Goal: Communication & Community: Answer question/provide support

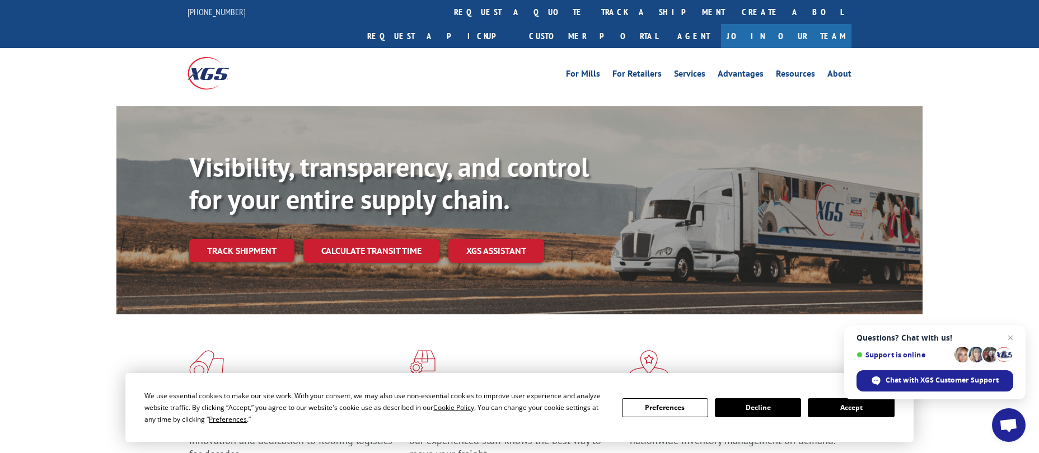
click at [845, 410] on button "Accept" at bounding box center [851, 408] width 86 height 19
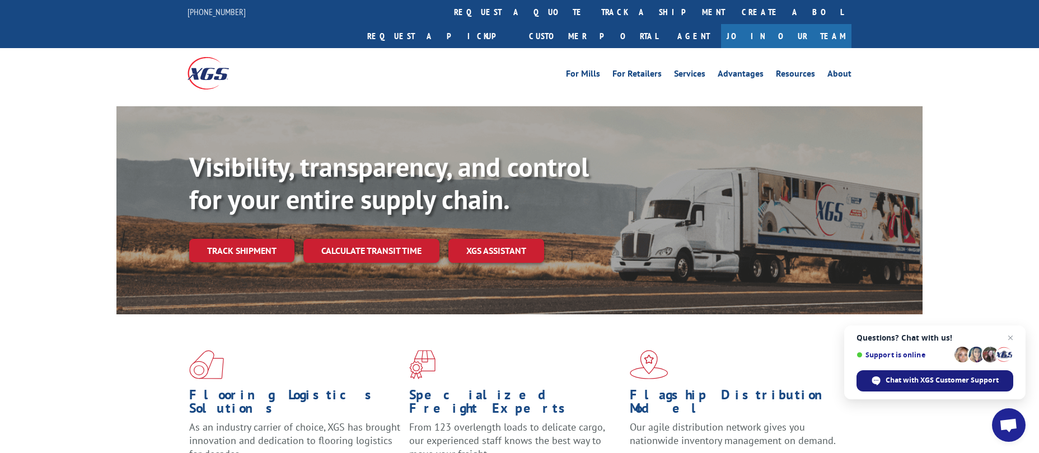
click at [926, 382] on span "Chat with XGS Customer Support" at bounding box center [942, 381] width 113 height 10
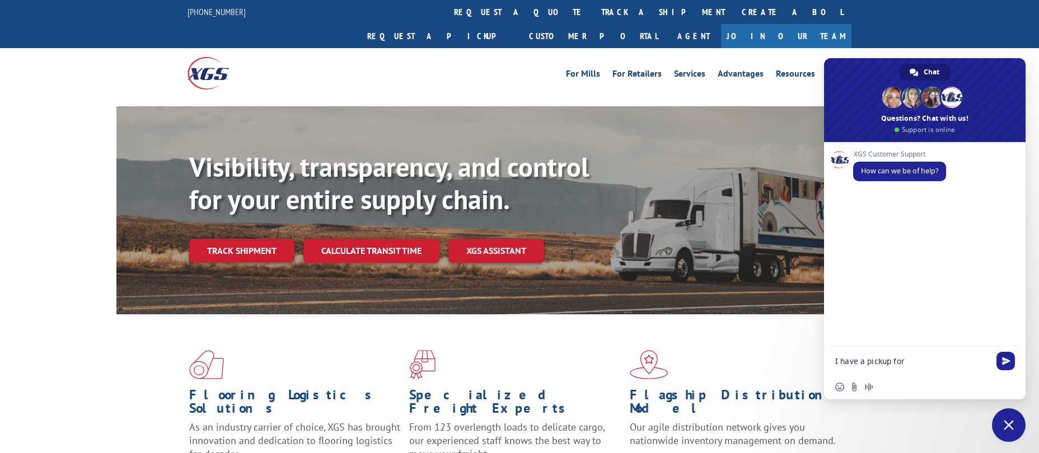
click at [950, 368] on textarea "I have a pickup for" at bounding box center [913, 361] width 157 height 28
paste textarea "Shao Foods Inc."
click at [978, 356] on textarea "I have a pickup for Shao Foods [DOMAIN_NAME]" at bounding box center [913, 356] width 157 height 38
type textarea "I have a pickup for Shao Foods [DOMAIN_NAME] [GEOGRAPHIC_DATA], [GEOGRAPHIC_DAT…"
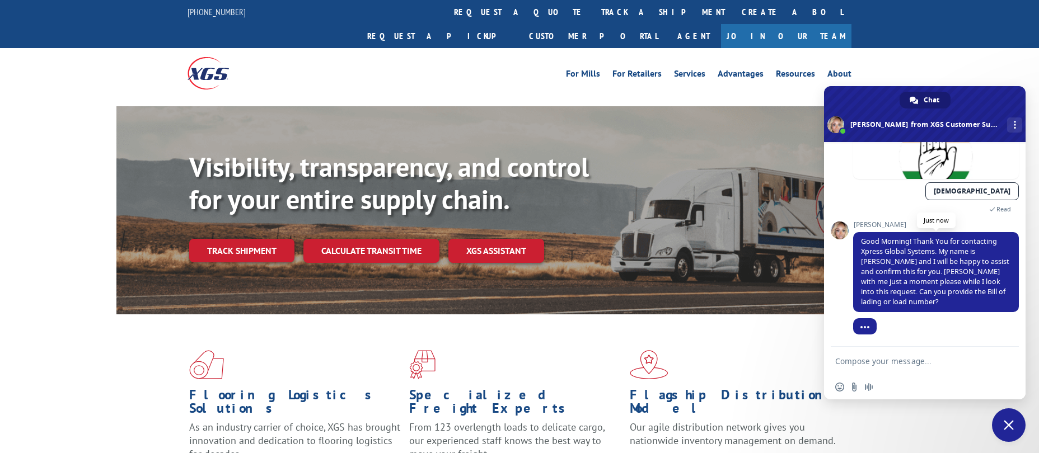
scroll to position [119, 0]
click at [902, 361] on textarea "Compose your message..." at bounding box center [913, 361] width 157 height 28
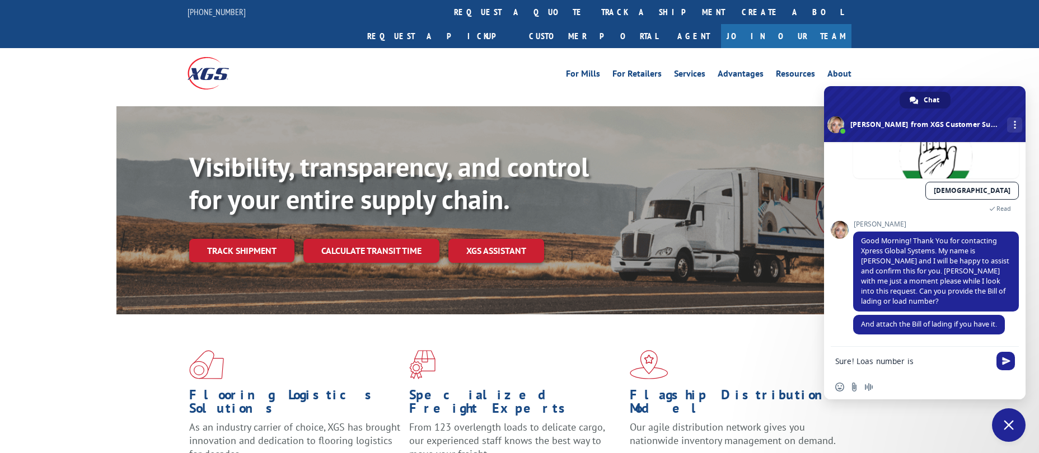
paste textarea "524265745"
click at [895, 363] on textarea "Sure! Loas number is 524265745 and BOL number is" at bounding box center [913, 356] width 157 height 38
paste textarea "1696902314"
type textarea "Sure! Loas number is 524265745 and BOL number is 1696902314"
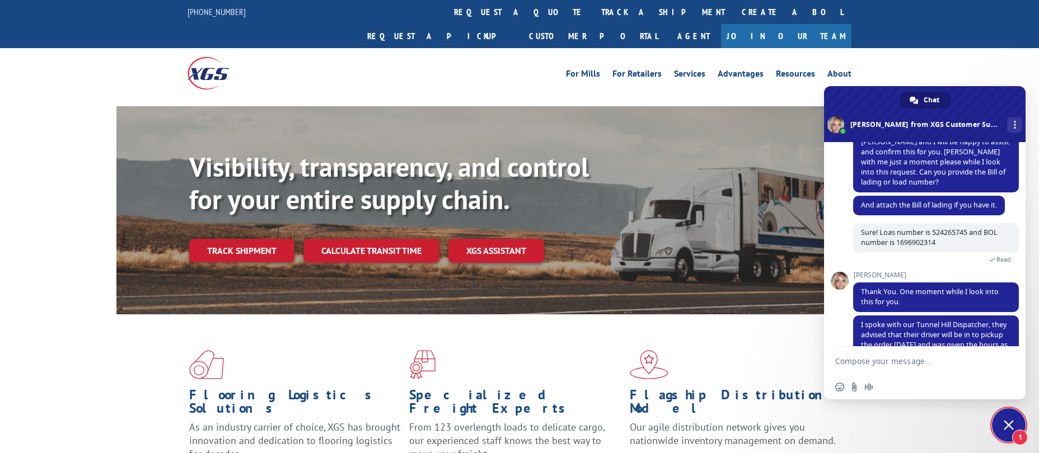
scroll to position [259, 0]
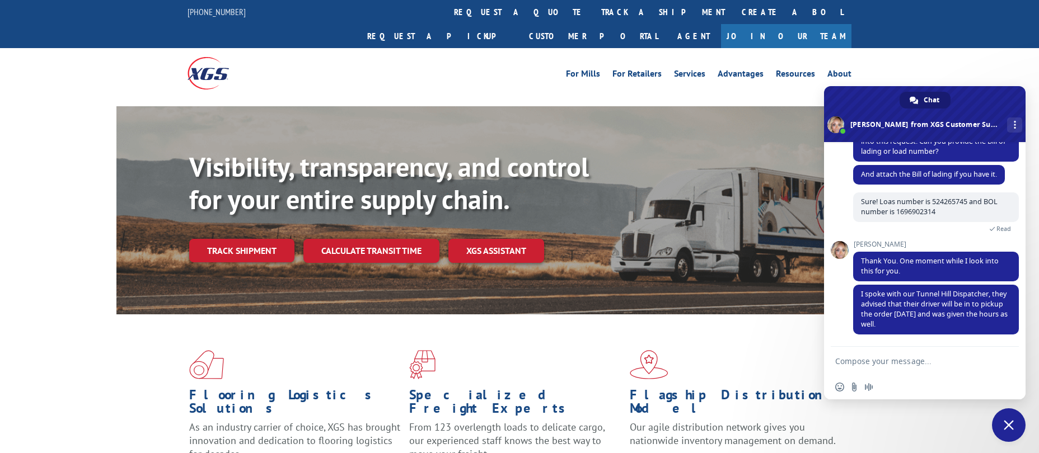
click at [934, 360] on textarea "Compose your message..." at bounding box center [913, 361] width 157 height 28
type textarea "Perfect, thanks, do you know why the pickup wasnt done [DATE]?"
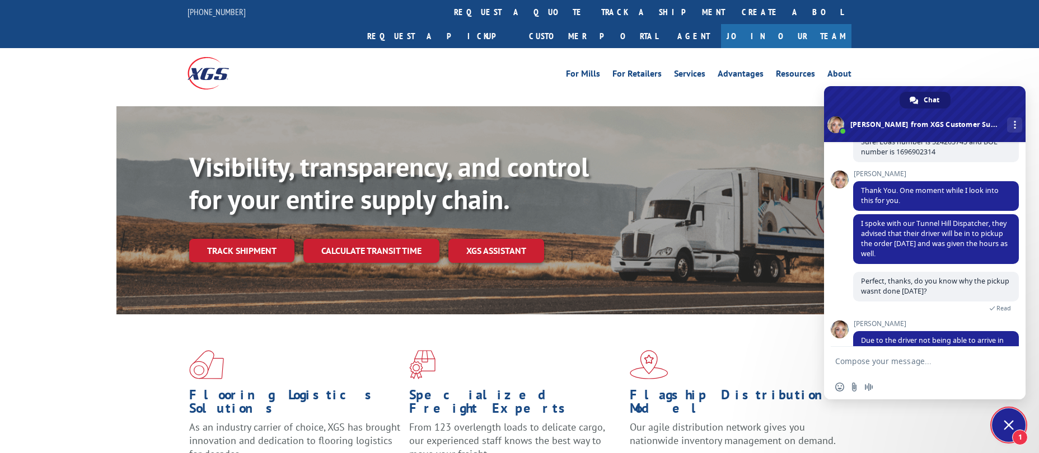
scroll to position [345, 0]
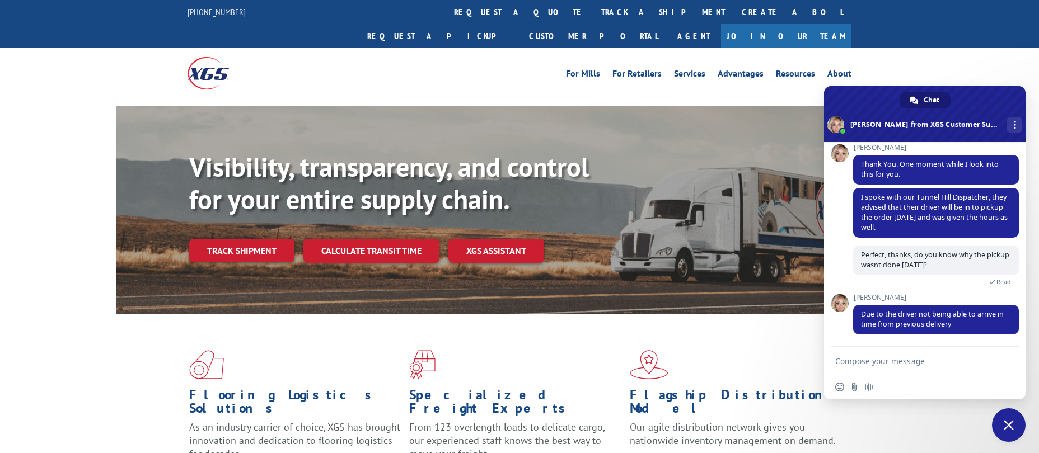
click at [932, 359] on textarea "Compose your message..." at bounding box center [913, 361] width 157 height 28
type textarea "got it, thank you for your help"
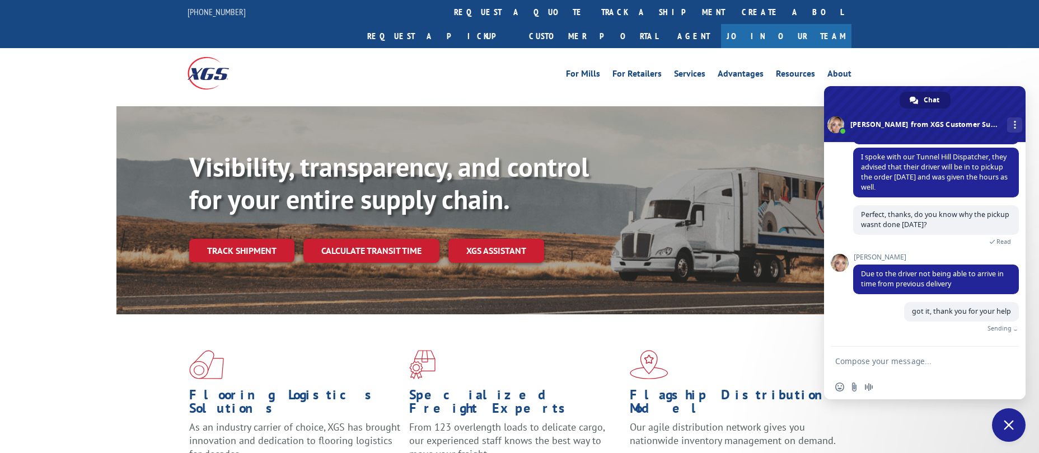
scroll to position [372, 0]
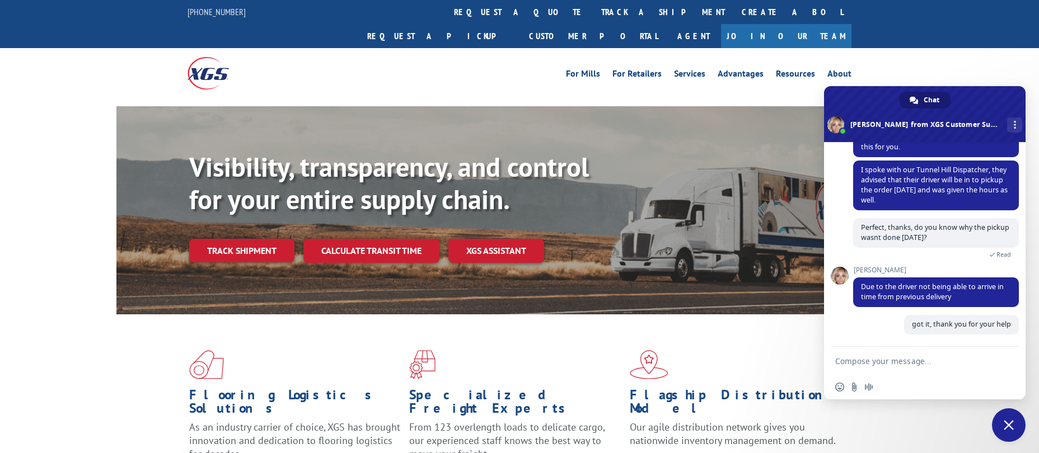
click at [886, 362] on textarea "Compose your message..." at bounding box center [913, 361] width 157 height 28
type textarea "c"
type textarea "C"
click at [915, 361] on textarea "Could youi a" at bounding box center [913, 361] width 157 height 28
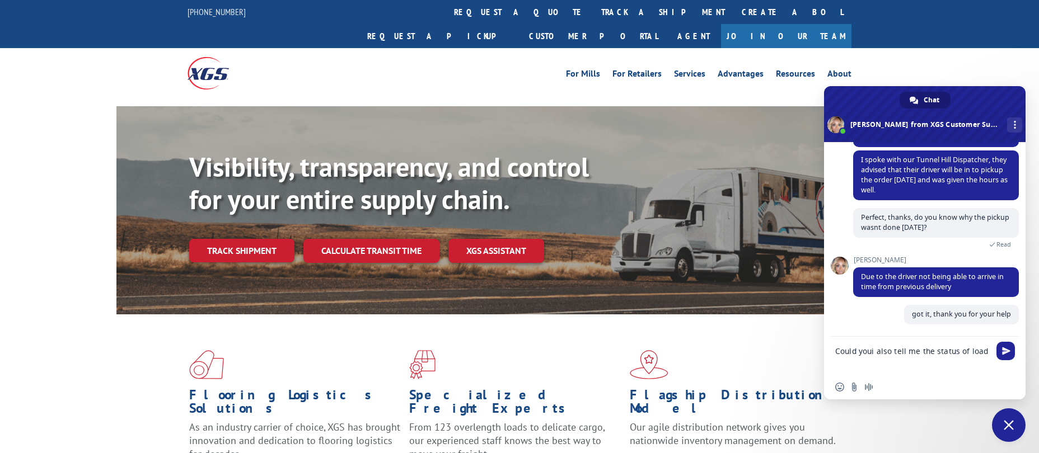
paste textarea "524382055"
click at [910, 370] on textarea "Could youi also tell me the status of load 524382055 BOL" at bounding box center [913, 356] width 157 height 38
paste textarea "1697039497"
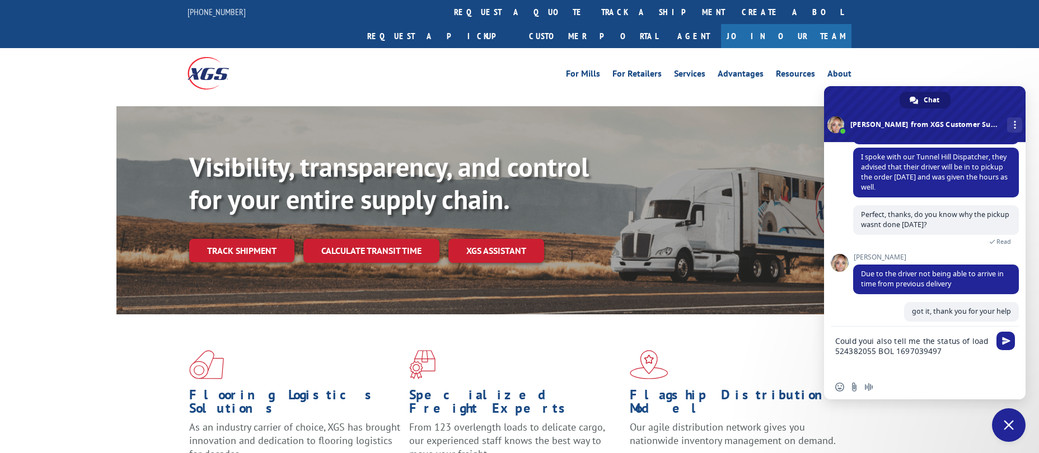
type textarea "Could youi also tell me the status of load 524382055 BOL 1697039497?"
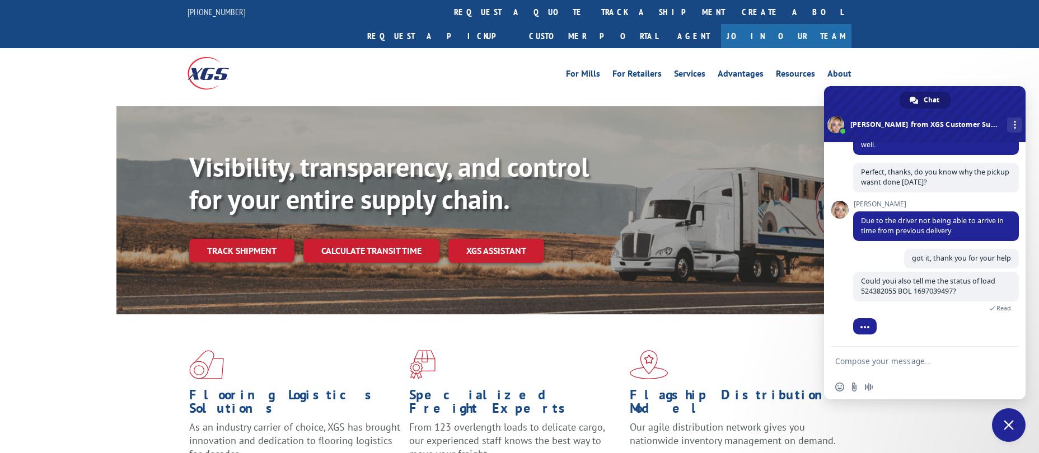
scroll to position [474, 0]
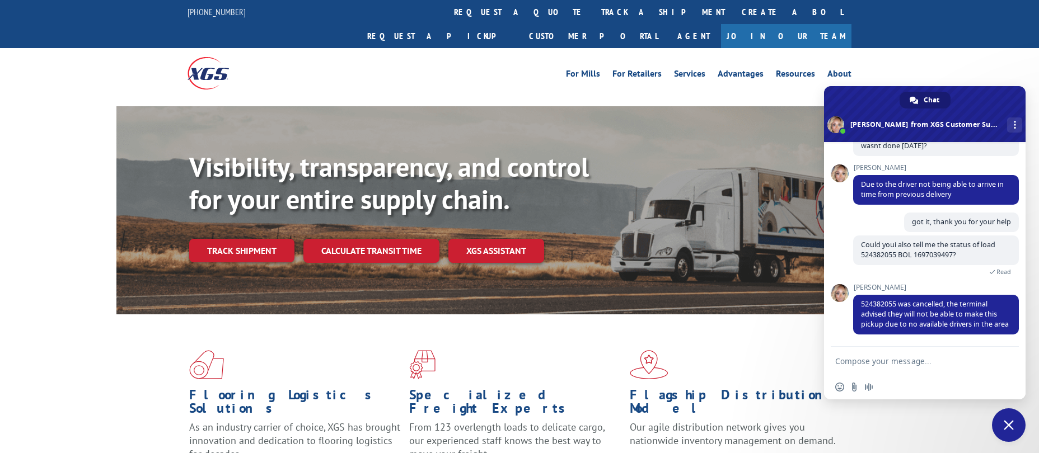
click at [884, 358] on textarea "Compose your message..." at bounding box center [913, 361] width 157 height 28
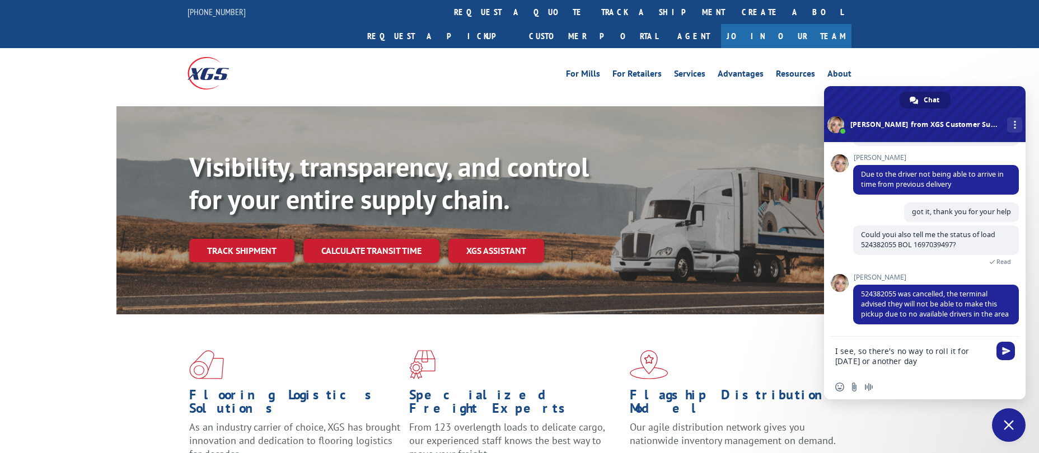
type textarea "I see, so there's no way to roll it for [DATE] or another day?"
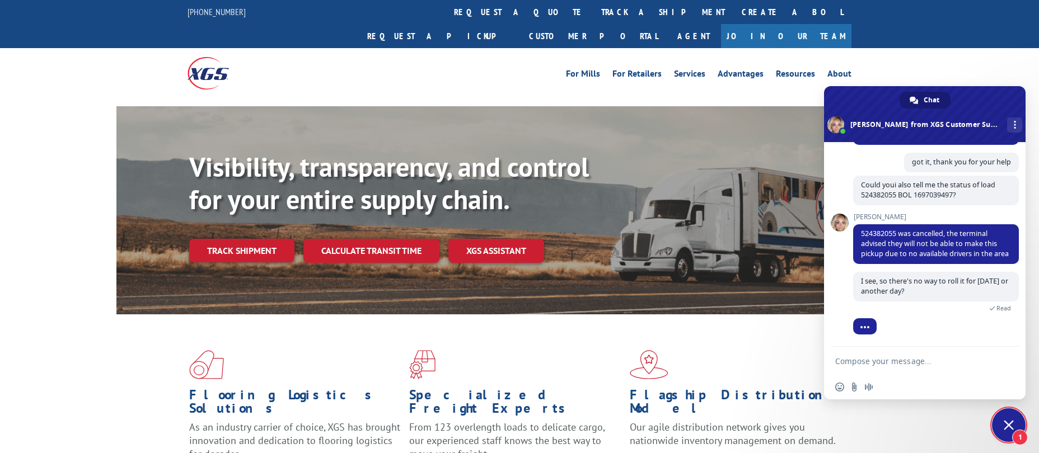
scroll to position [560, 0]
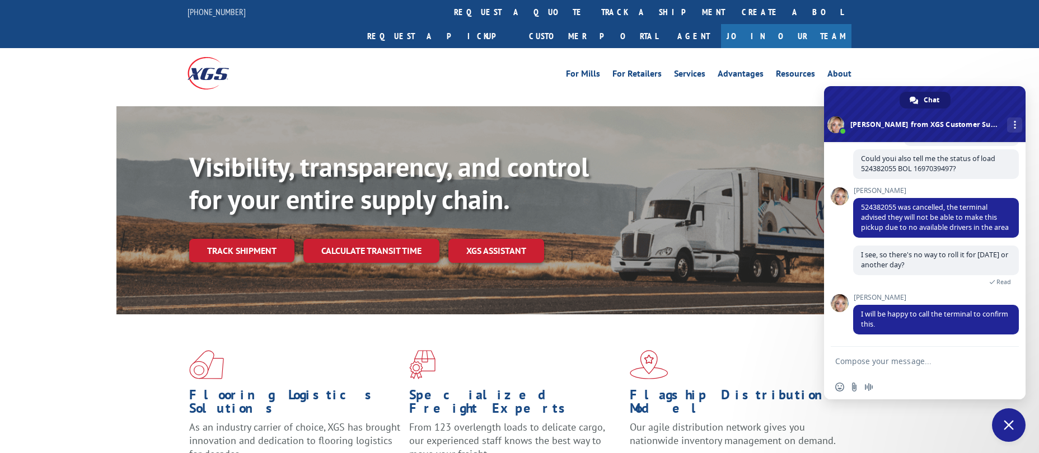
click at [906, 355] on textarea "Compose your message..." at bounding box center [913, 361] width 157 height 28
click at [841, 362] on textarea "Compose your message..." at bounding box center [913, 361] width 157 height 28
type textarea "thanks"
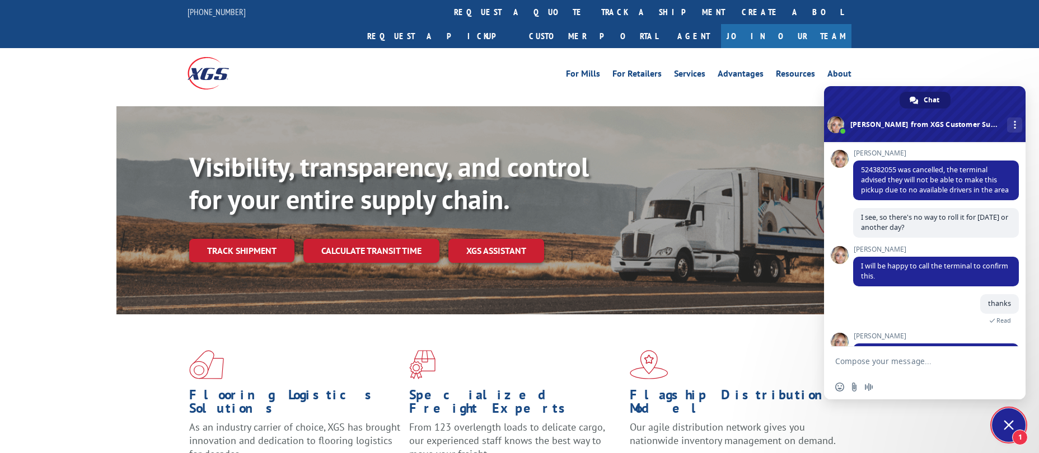
scroll to position [677, 0]
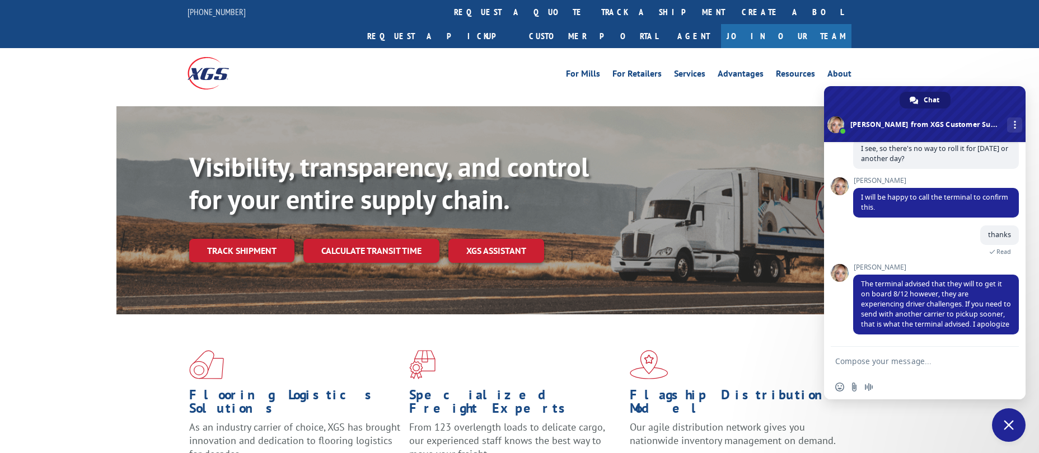
click at [901, 366] on textarea "Compose your message..." at bounding box center [913, 361] width 157 height 28
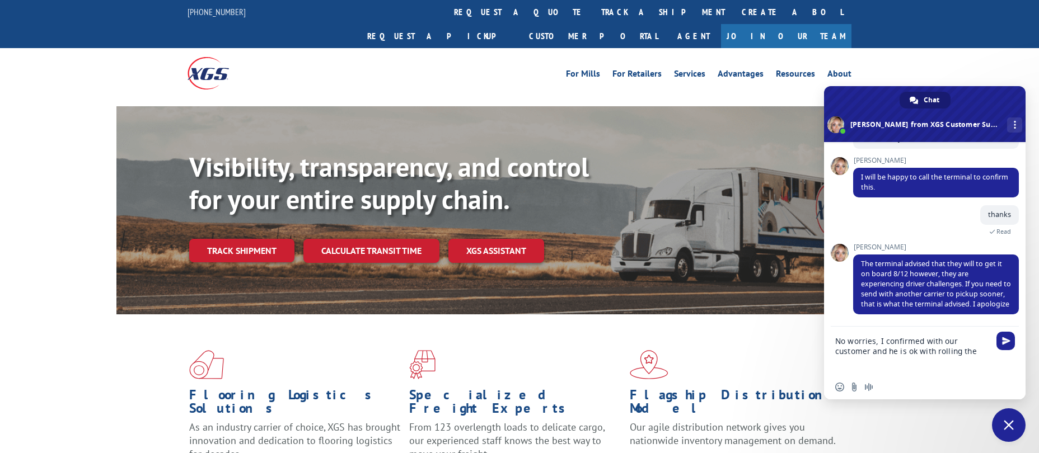
click at [944, 355] on textarea "No worries, I confirmed with our customer and he is ok with rolling the" at bounding box center [913, 351] width 157 height 48
type textarea "No worries, I confirmed with our customer and he is ok with rolling the pickup …"
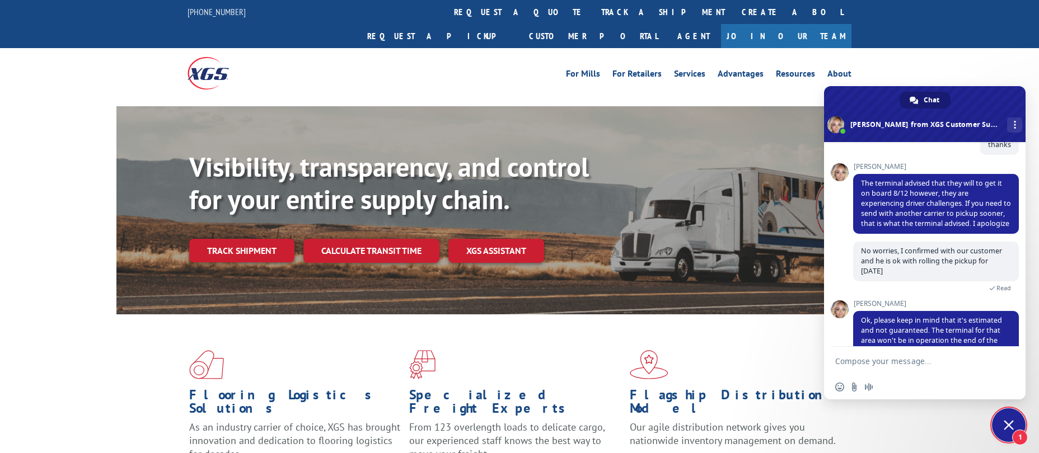
scroll to position [803, 0]
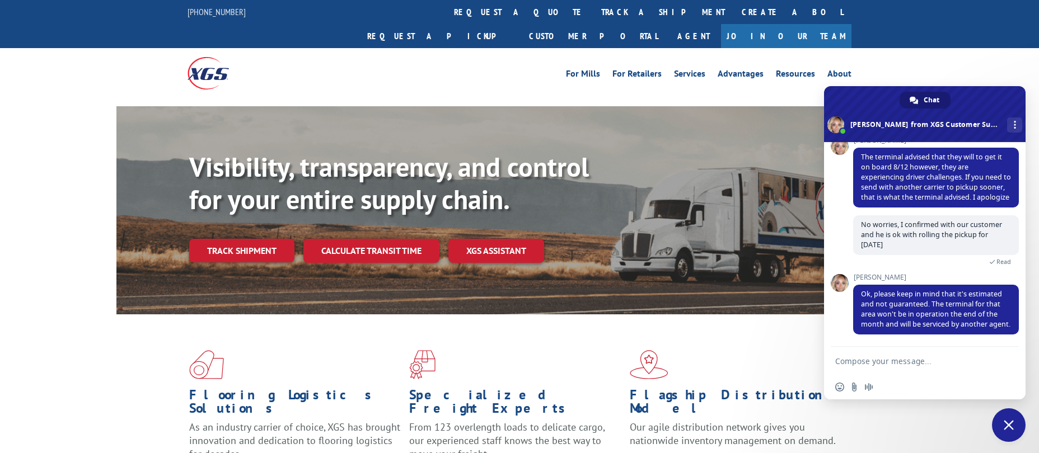
click at [897, 358] on textarea "Compose your message..." at bounding box center [913, 361] width 157 height 28
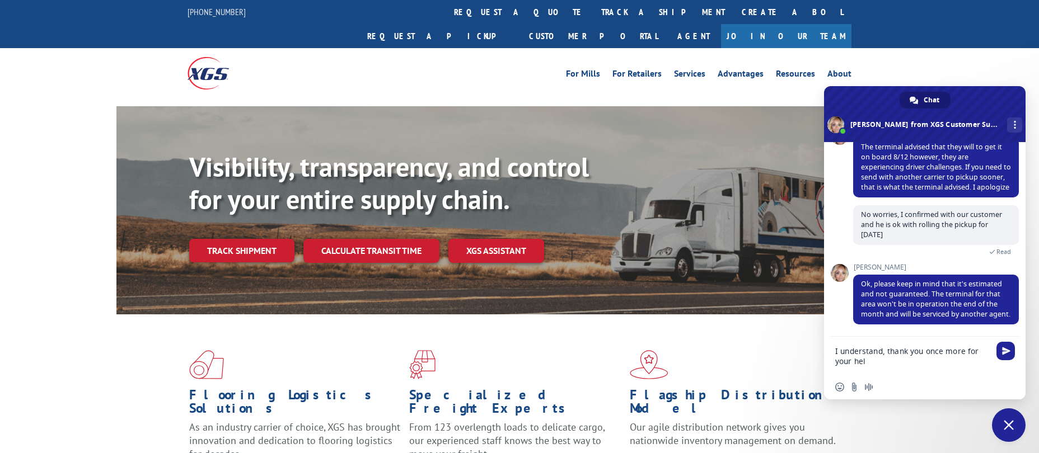
type textarea "I understand, thank you once more for your help"
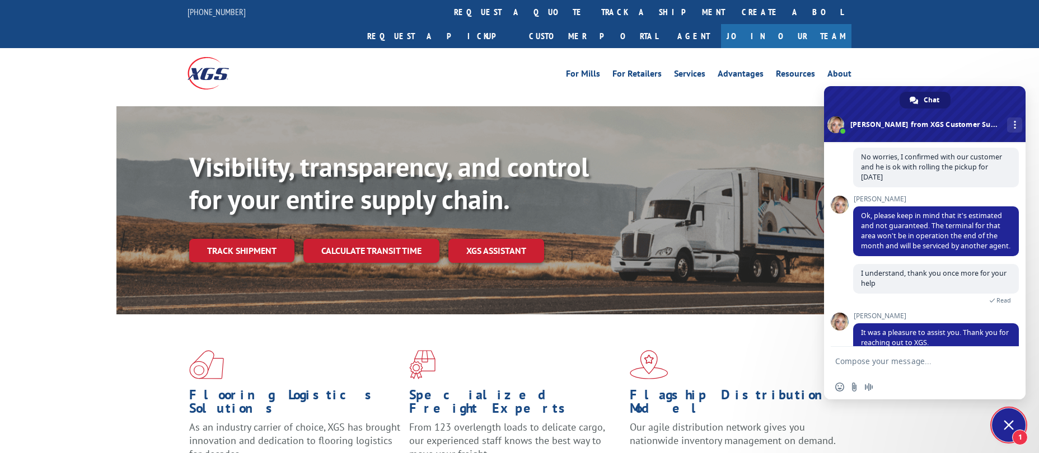
scroll to position [953, 0]
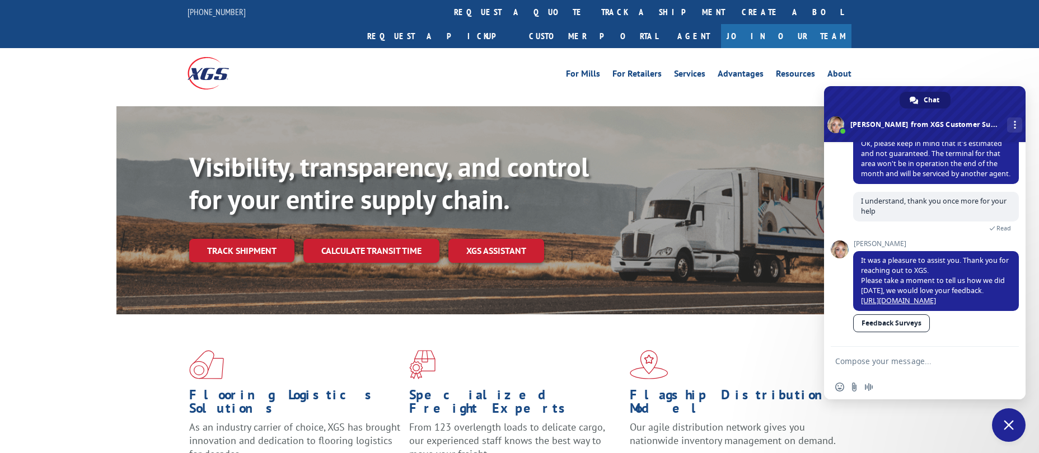
click at [906, 319] on link "Feedback Surveys" at bounding box center [891, 324] width 77 height 18
